Goal: Check status

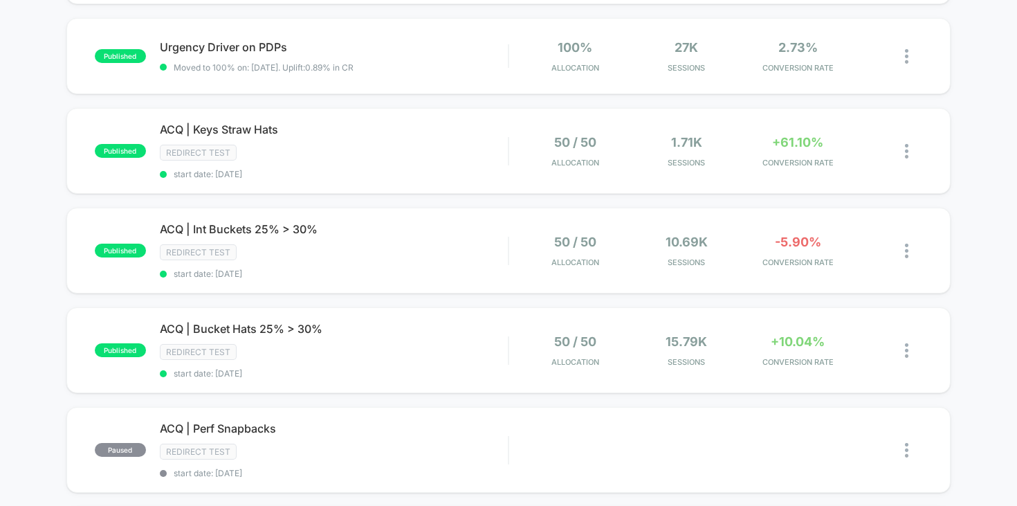
scroll to position [302, 0]
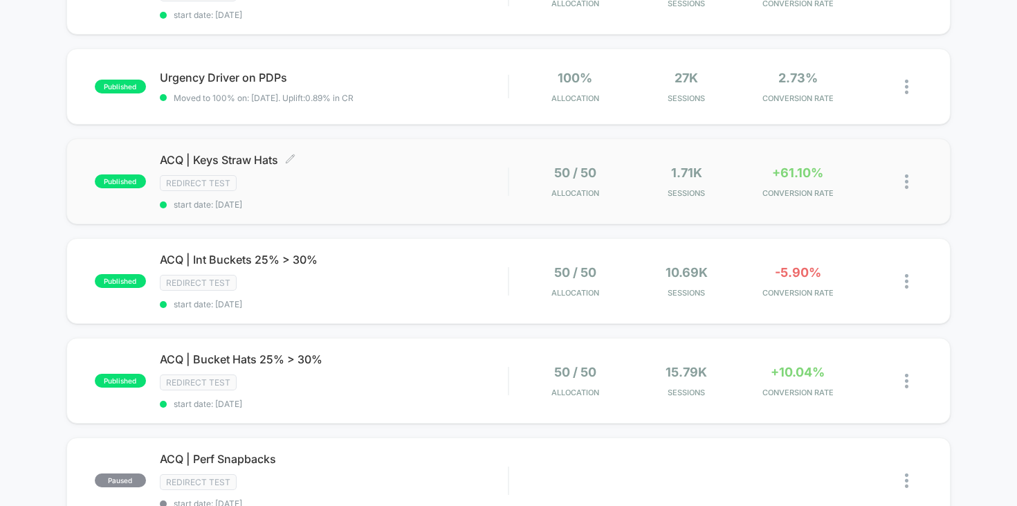
click at [328, 168] on div "ACQ | Keys Straw Hats Click to edit experience details Click to edit experience…" at bounding box center [334, 181] width 349 height 57
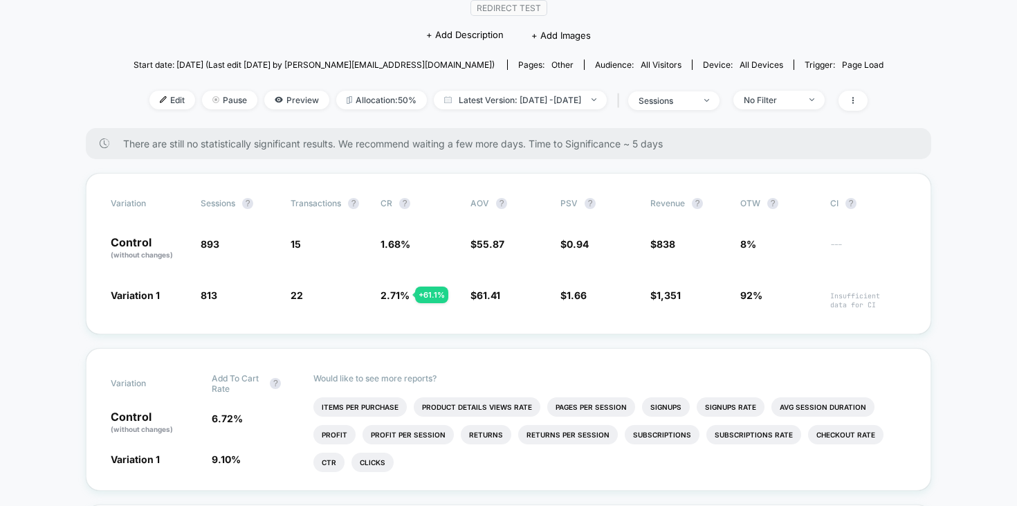
scroll to position [178, 0]
